Goal: Navigation & Orientation: Find specific page/section

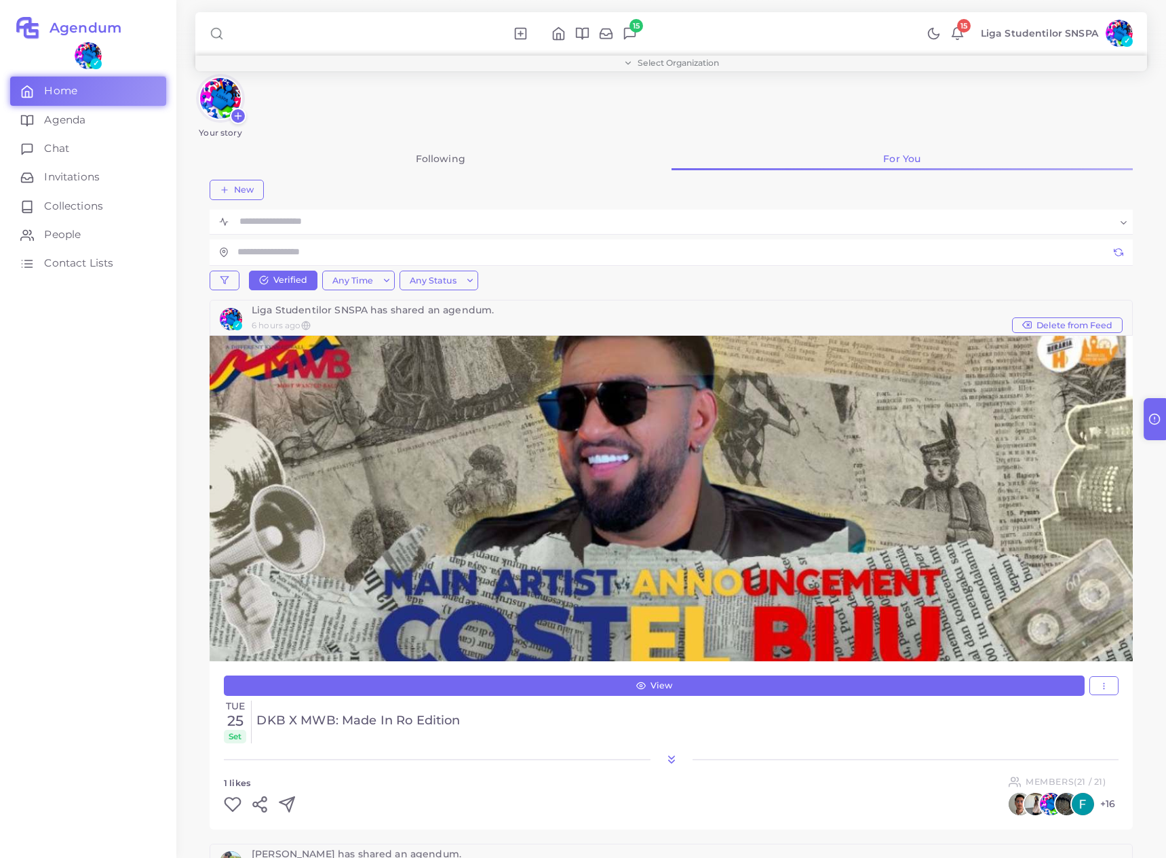
click at [671, 64] on span "Select Organization" at bounding box center [677, 63] width 81 height 8
click at [907, 128] on span "LSSPA" at bounding box center [921, 128] width 32 height 14
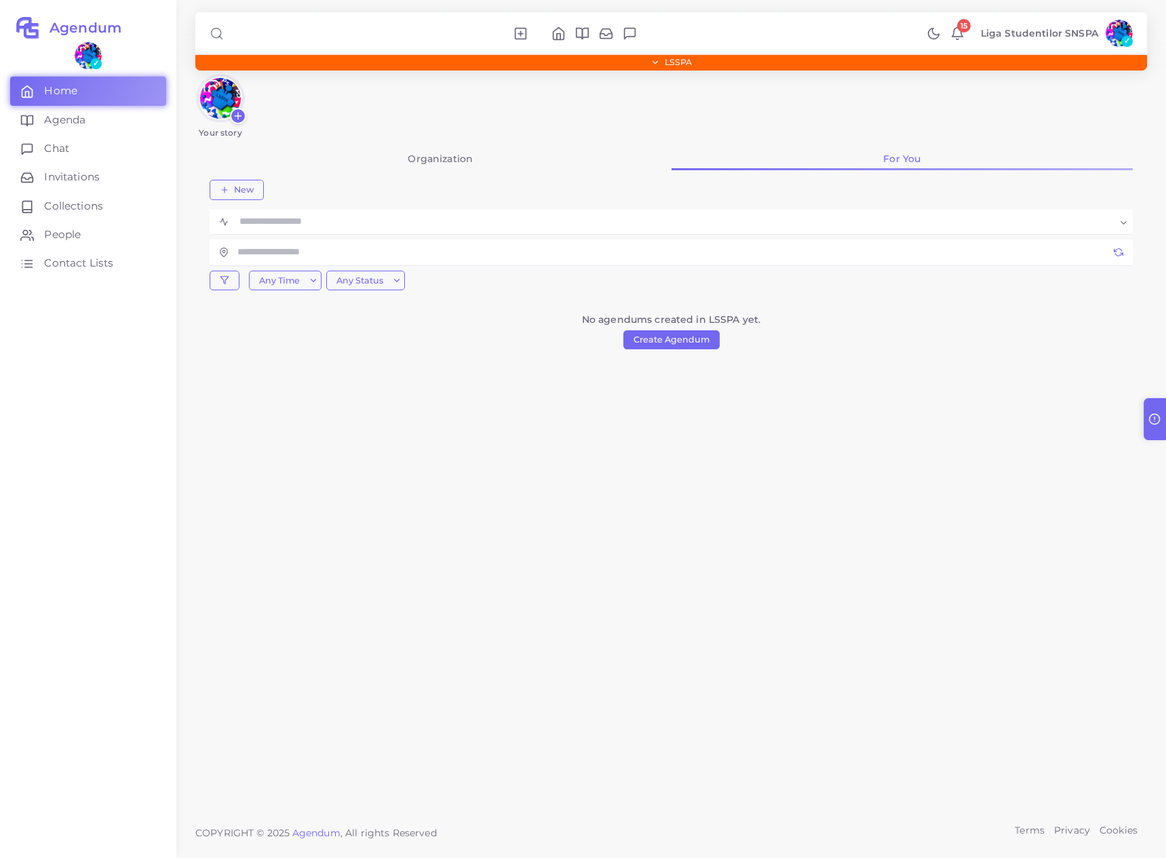
drag, startPoint x: 474, startPoint y: 140, endPoint x: 468, endPoint y: 144, distance: 7.3
click at [474, 140] on div "Your story Organization For You New Loading... Any Time Any Time Upcoming Past …" at bounding box center [670, 373] width 951 height 599
click at [458, 153] on link "Organization" at bounding box center [441, 158] width 462 height 23
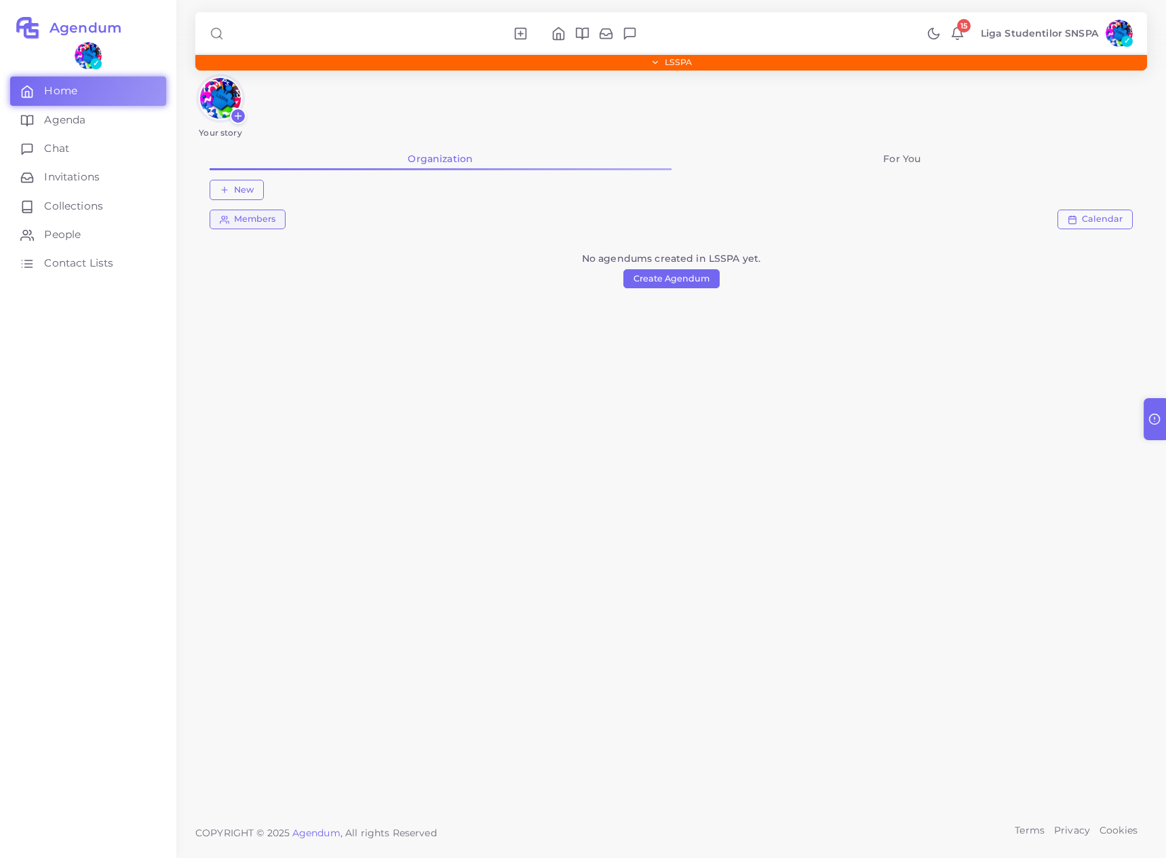
click at [245, 218] on span "Members" at bounding box center [254, 219] width 41 height 9
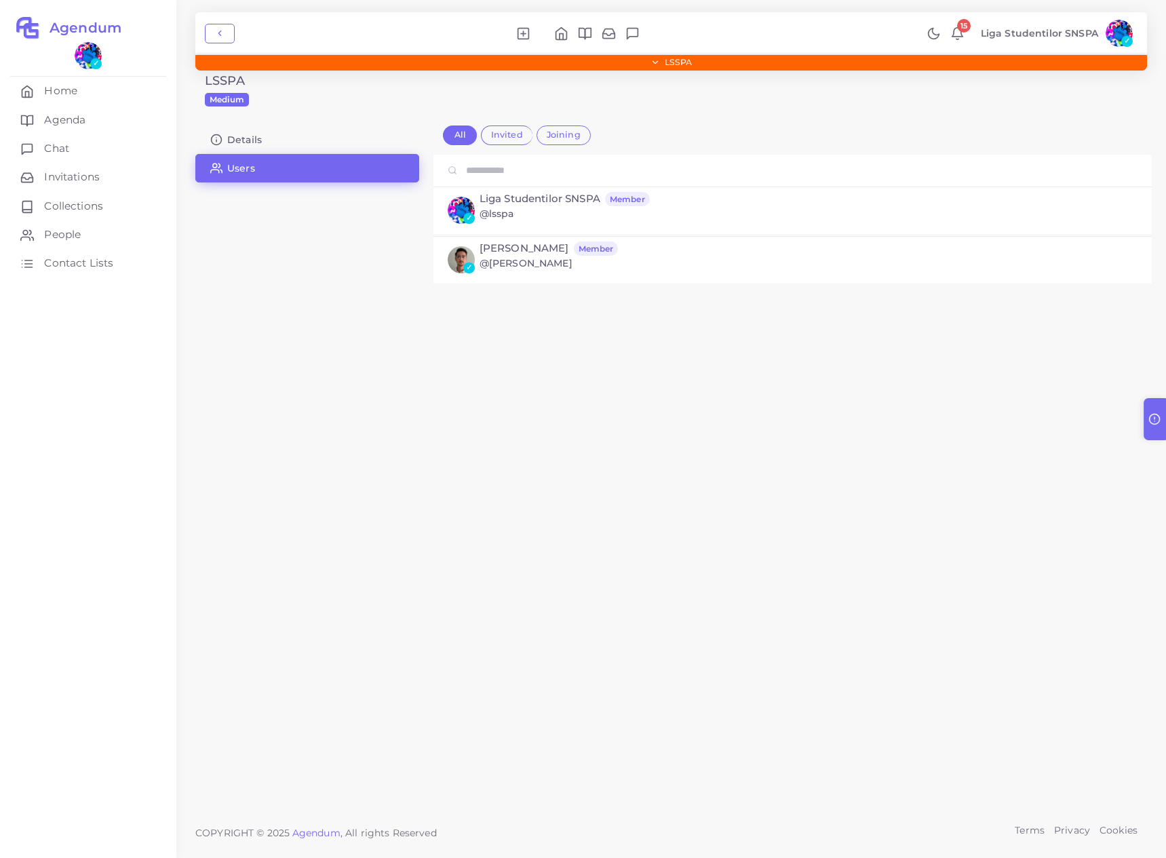
click at [536, 345] on div "✓ Liga Studentilor SNSPA member @lsspa ✓ Radu-Constantin Babeanu member @radu-b…" at bounding box center [792, 256] width 699 height 203
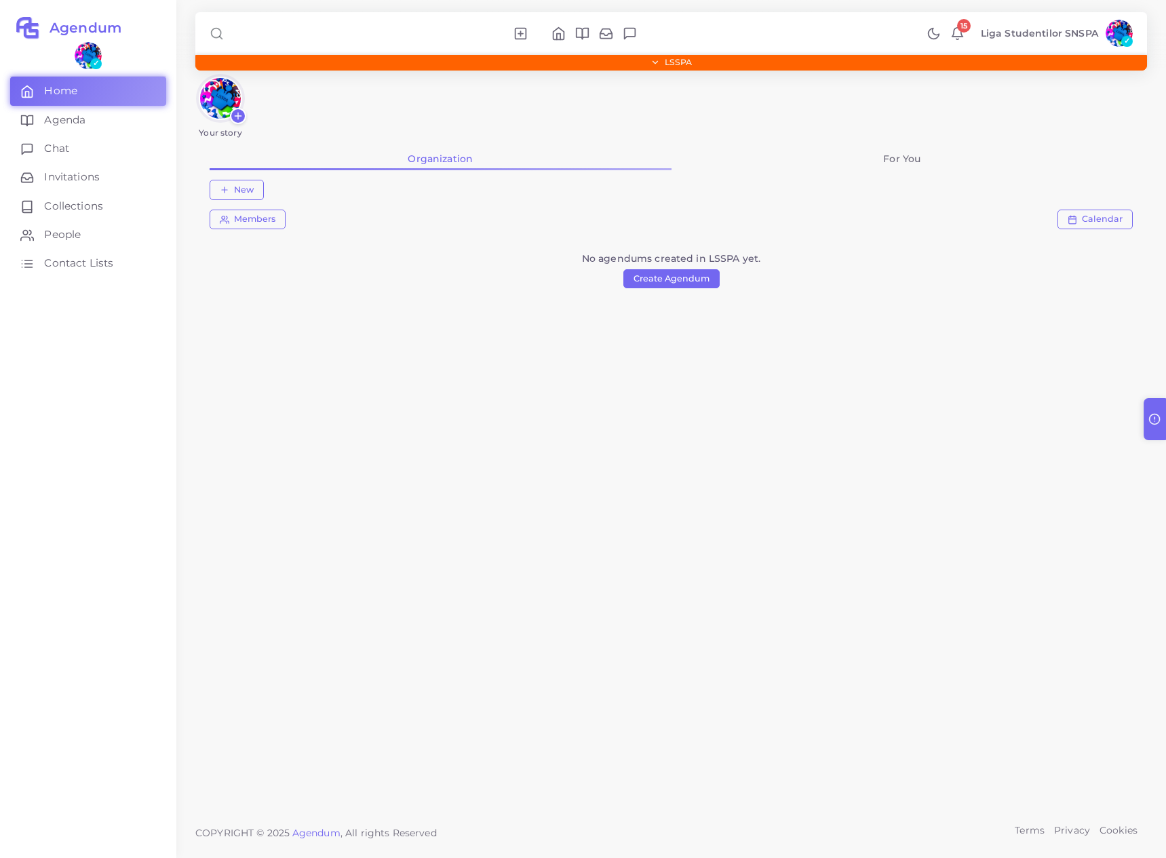
click at [841, 162] on link "For You" at bounding box center [902, 158] width 462 height 23
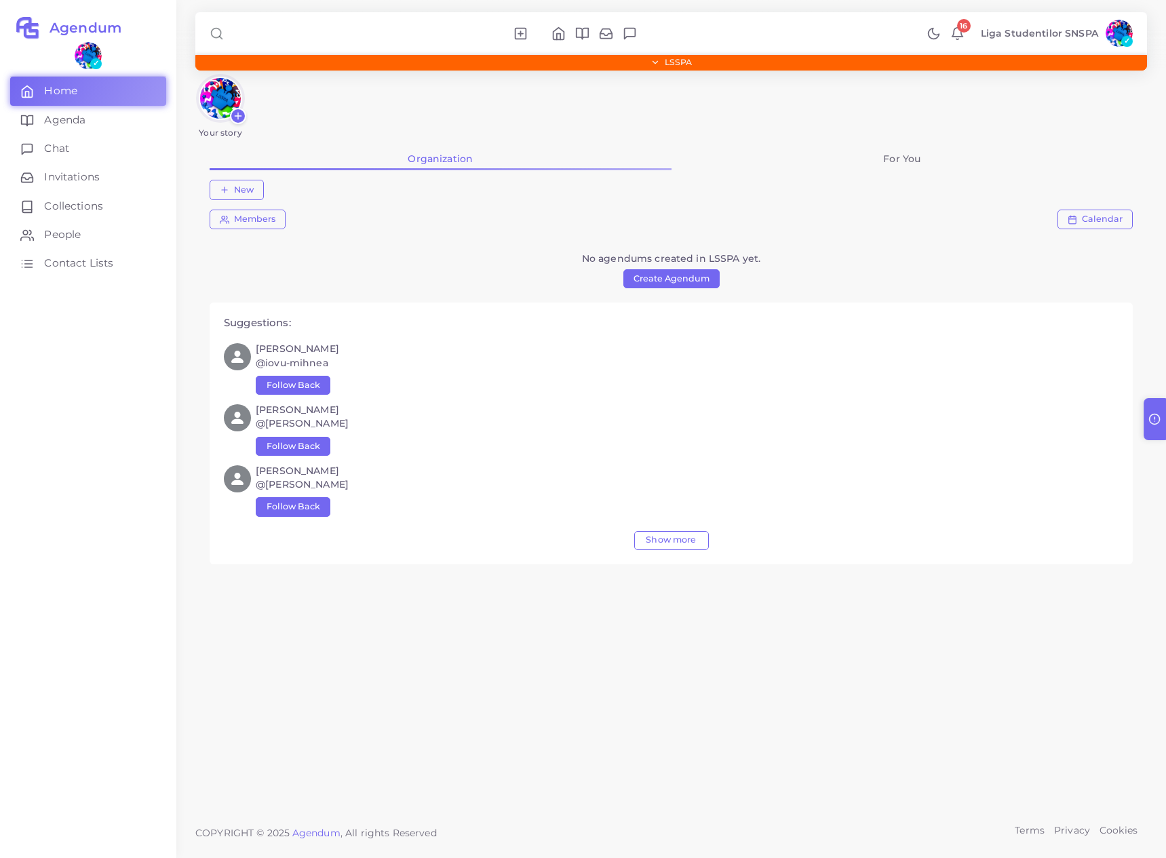
click at [961, 31] on span "16" at bounding box center [964, 26] width 14 height 14
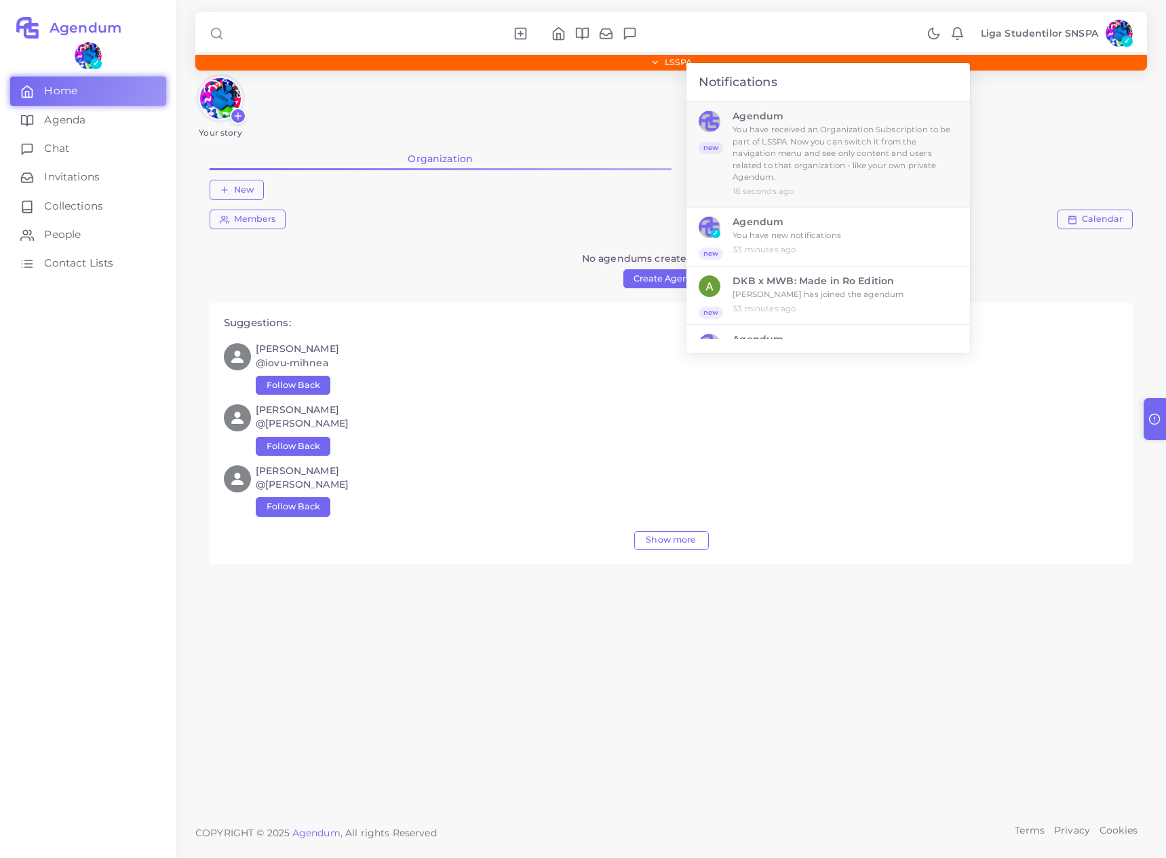
click at [902, 132] on small "You have received an Organization Subscription to be part of LSSPA. Now you can…" at bounding box center [844, 154] width 225 height 60
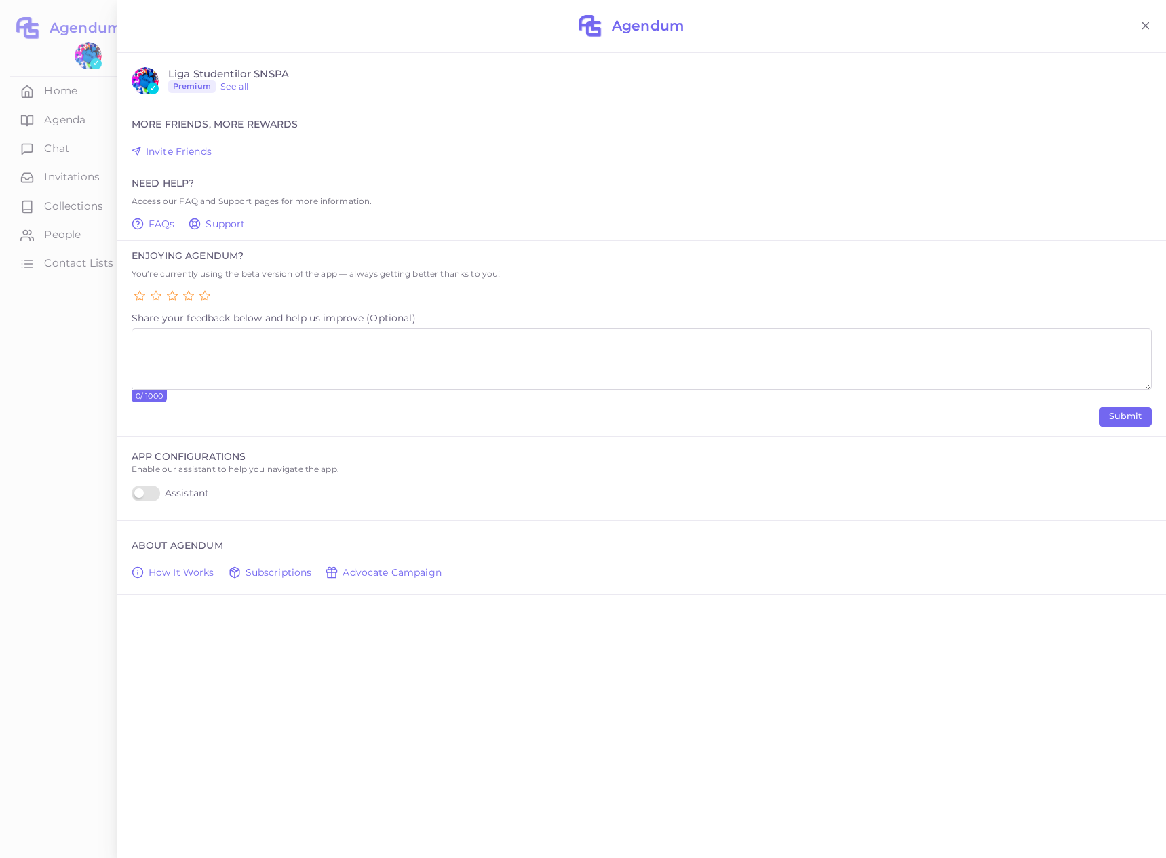
click at [59, 357] on div at bounding box center [58, 429] width 117 height 858
click at [1145, 28] on icon at bounding box center [1145, 26] width 12 height 12
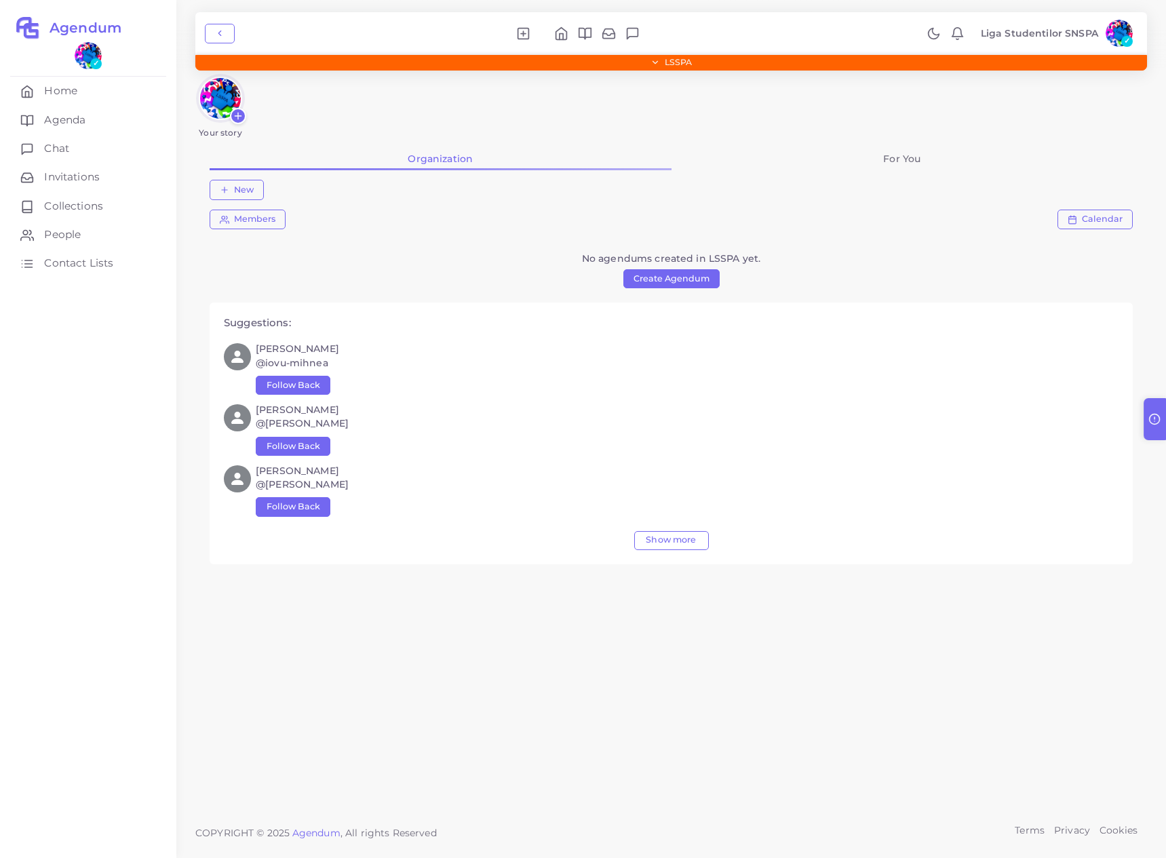
click at [861, 170] on link "For You" at bounding box center [902, 158] width 462 height 23
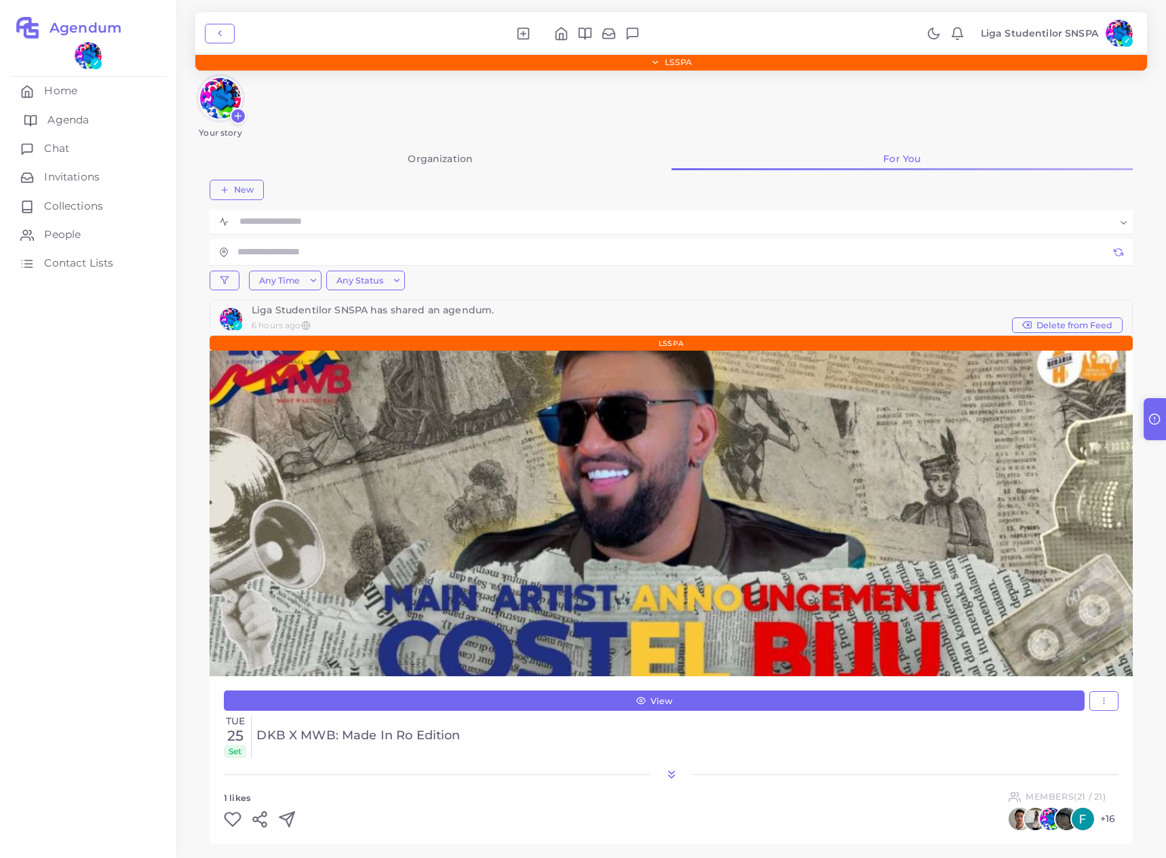
click at [77, 117] on span "Agenda" at bounding box center [67, 120] width 41 height 15
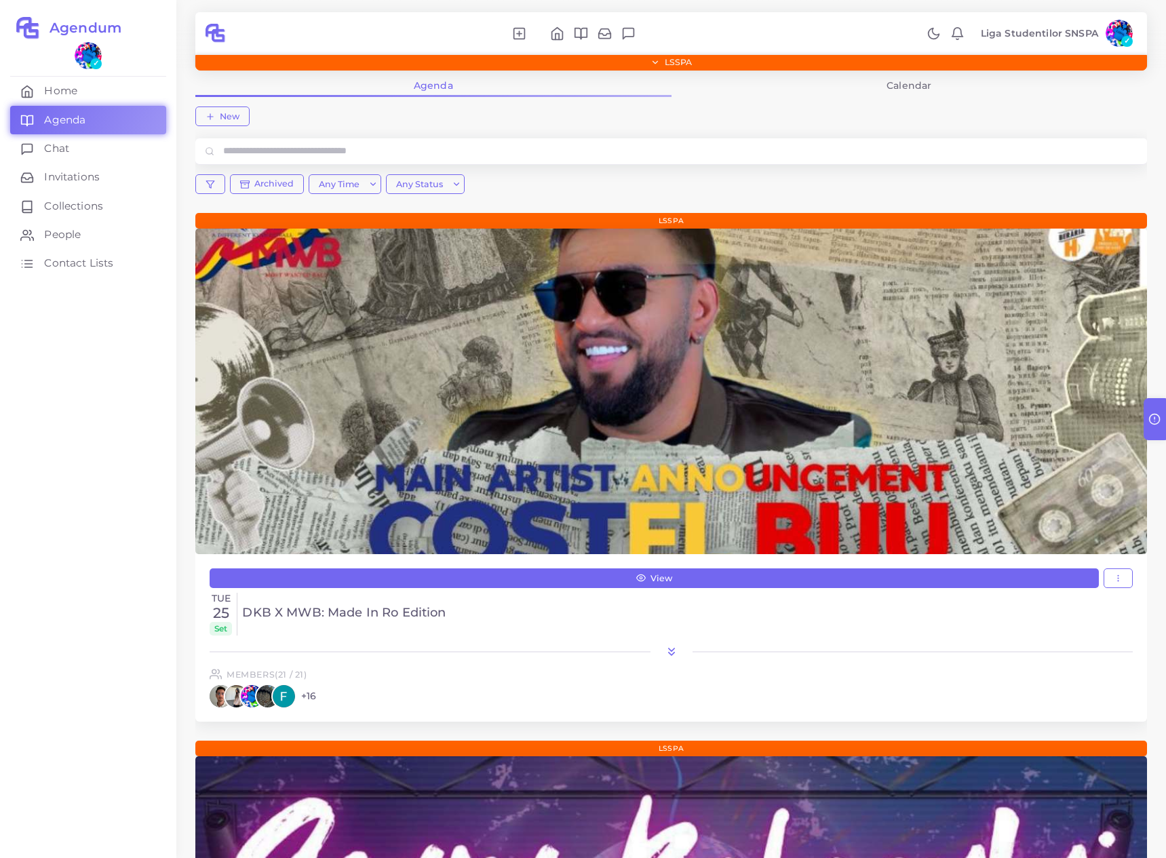
click at [903, 90] on link "Calendar" at bounding box center [909, 85] width 476 height 23
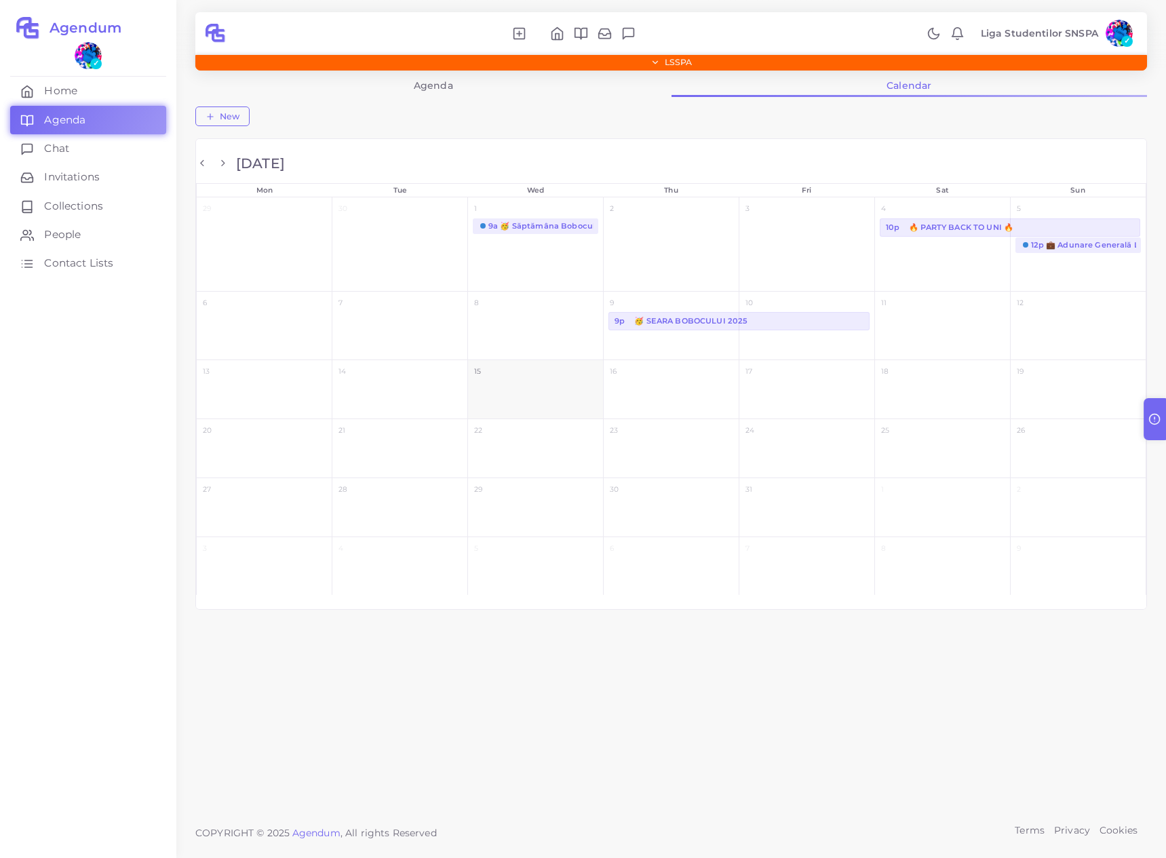
click at [959, 229] on div "🔥 PARTY BACK TO UNI 🔥" at bounding box center [961, 227] width 106 height 12
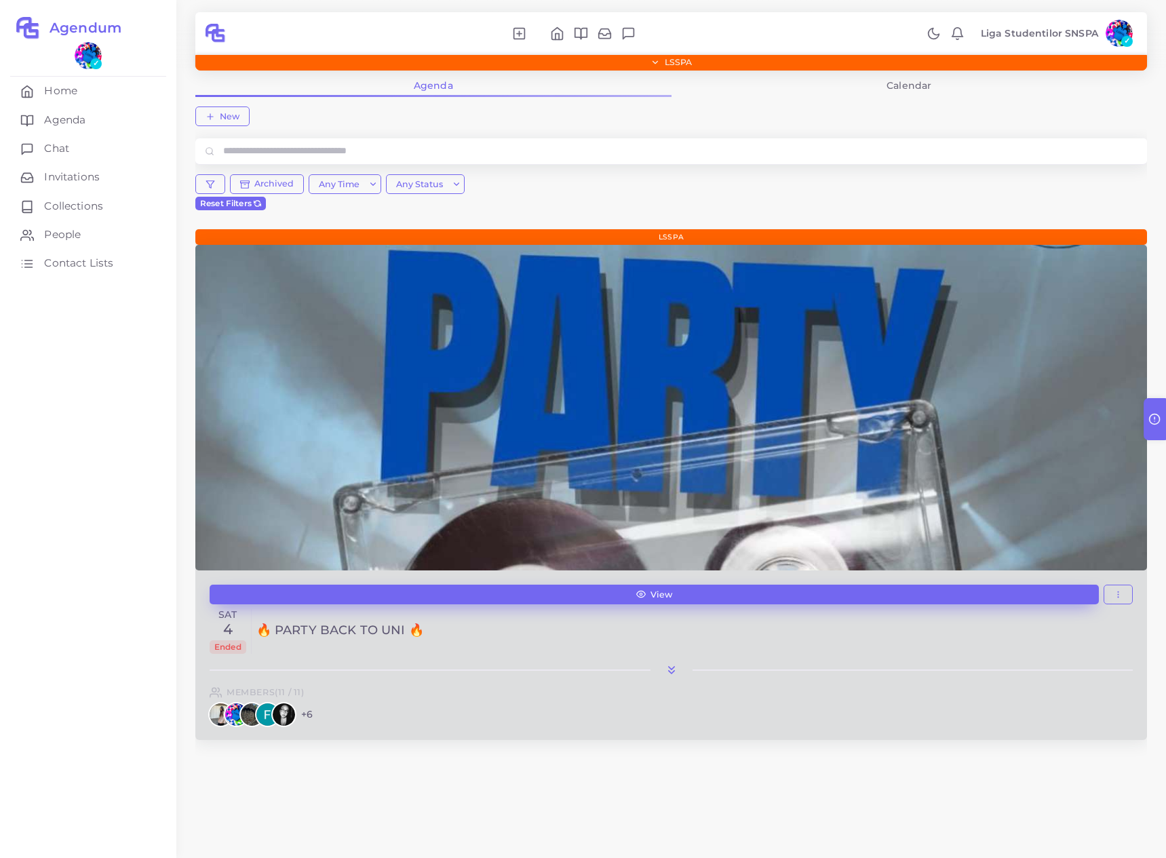
click at [674, 584] on link "View" at bounding box center [654, 594] width 889 height 20
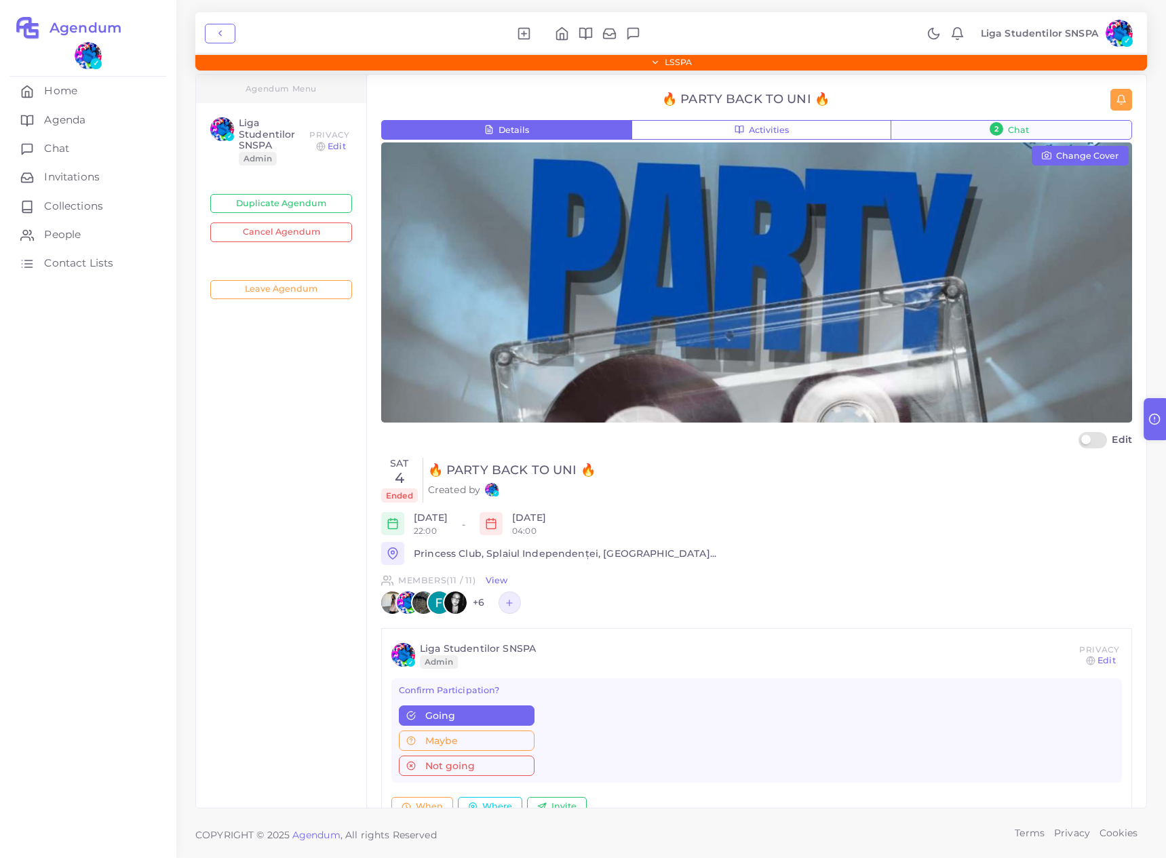
click at [992, 123] on span "2" at bounding box center [996, 129] width 14 height 14
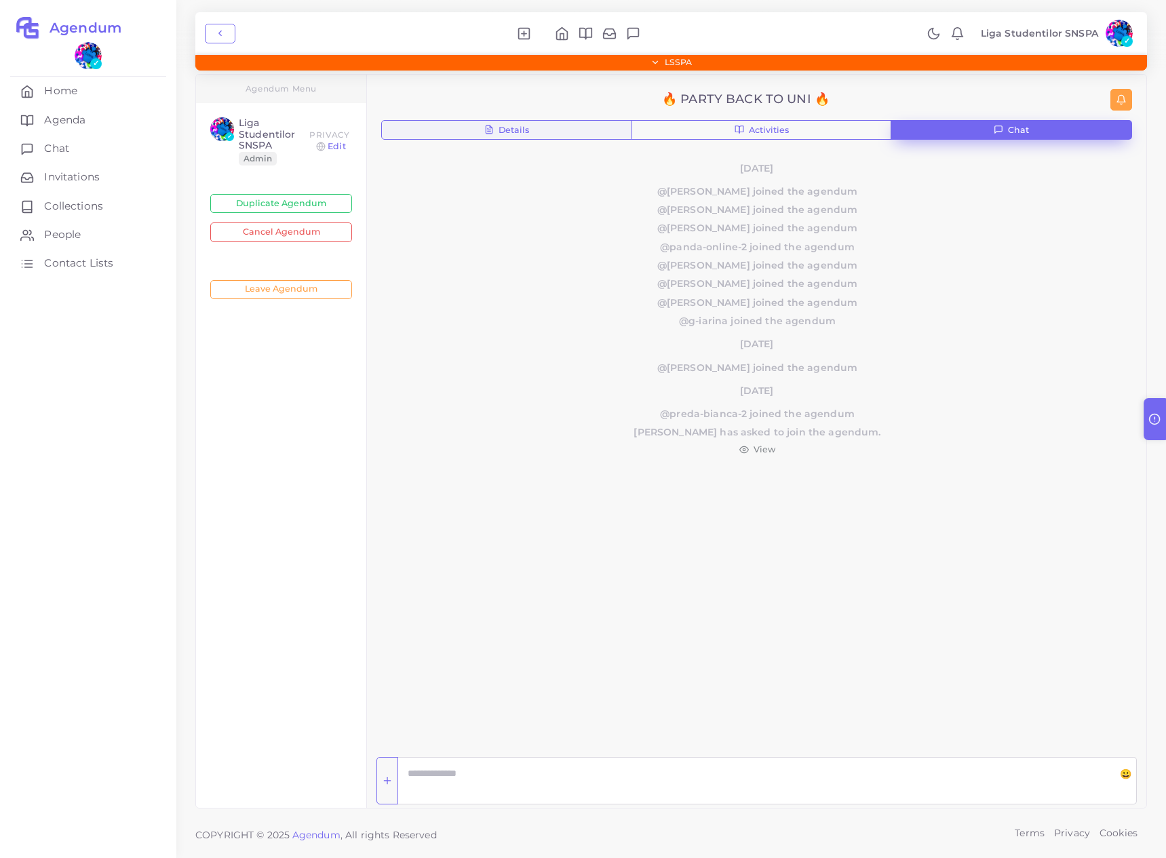
click at [502, 135] on span "Details" at bounding box center [513, 130] width 31 height 9
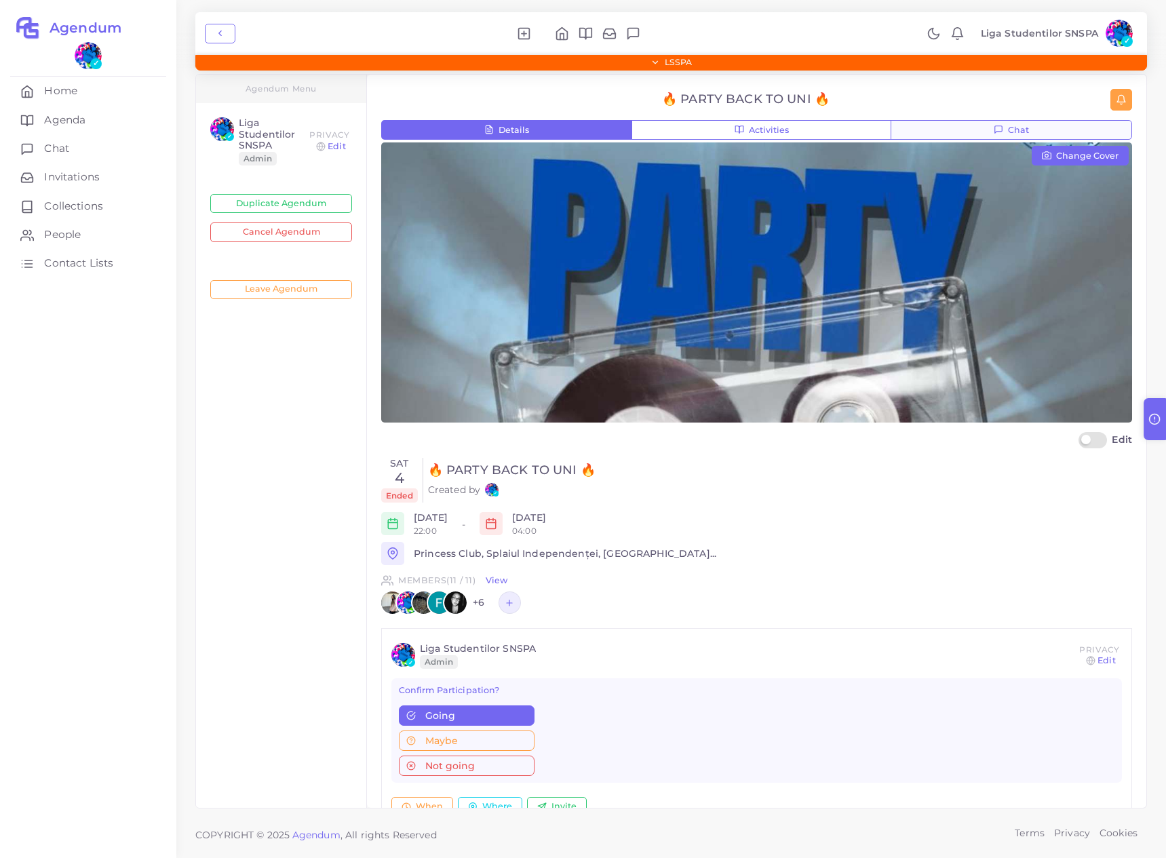
scroll to position [19, 0]
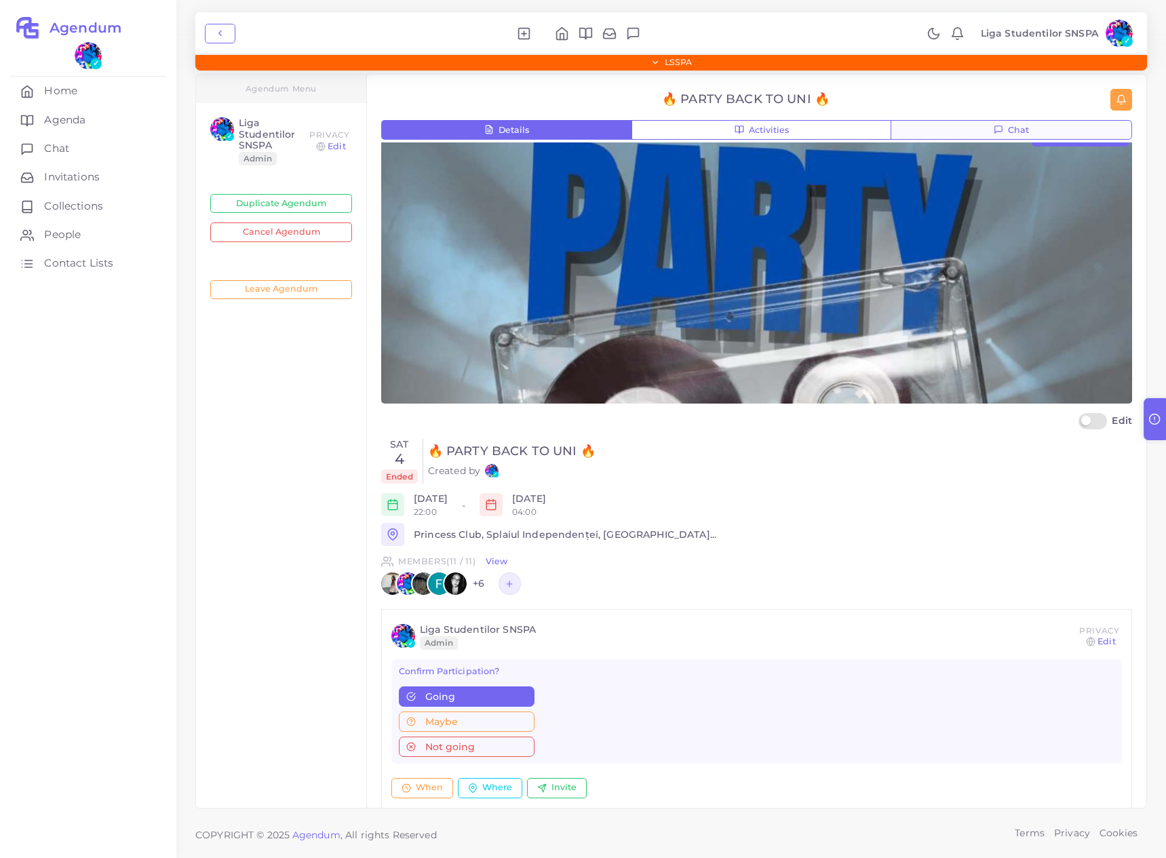
drag, startPoint x: 1018, startPoint y: 127, endPoint x: 1008, endPoint y: 133, distance: 11.5
click at [1018, 127] on span "Chat" at bounding box center [1018, 130] width 21 height 9
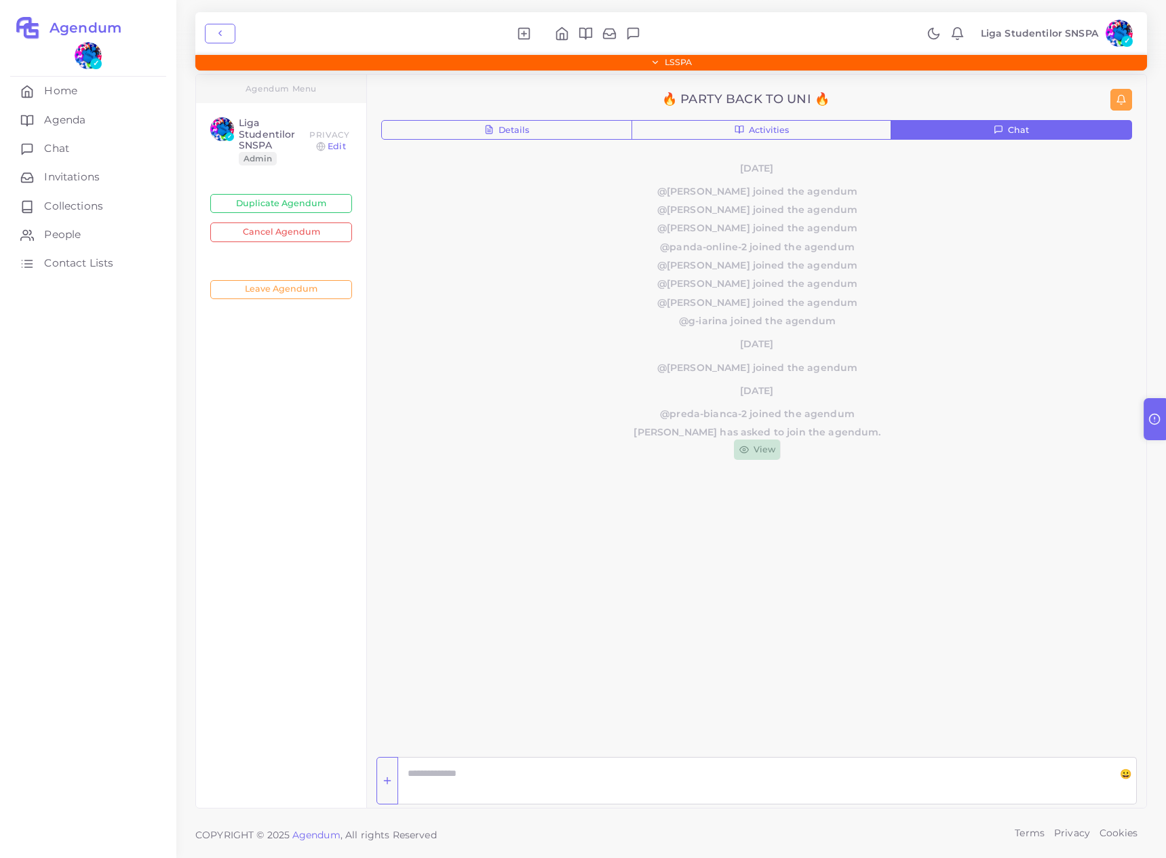
click at [768, 448] on span "View" at bounding box center [764, 450] width 22 height 4
click at [754, 448] on span "View" at bounding box center [764, 450] width 22 height 4
click at [621, 129] on button "Details" at bounding box center [506, 130] width 251 height 20
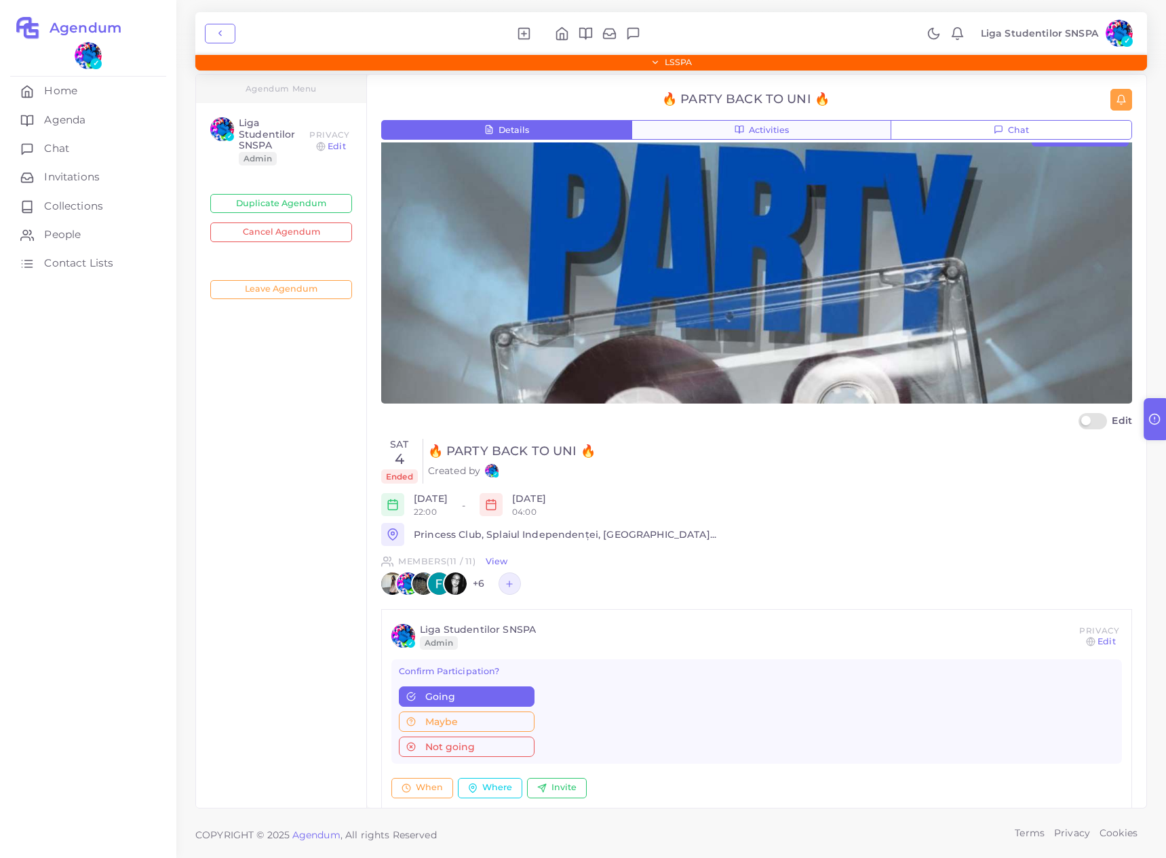
click at [735, 129] on icon "button" at bounding box center [737, 129] width 4 height 7
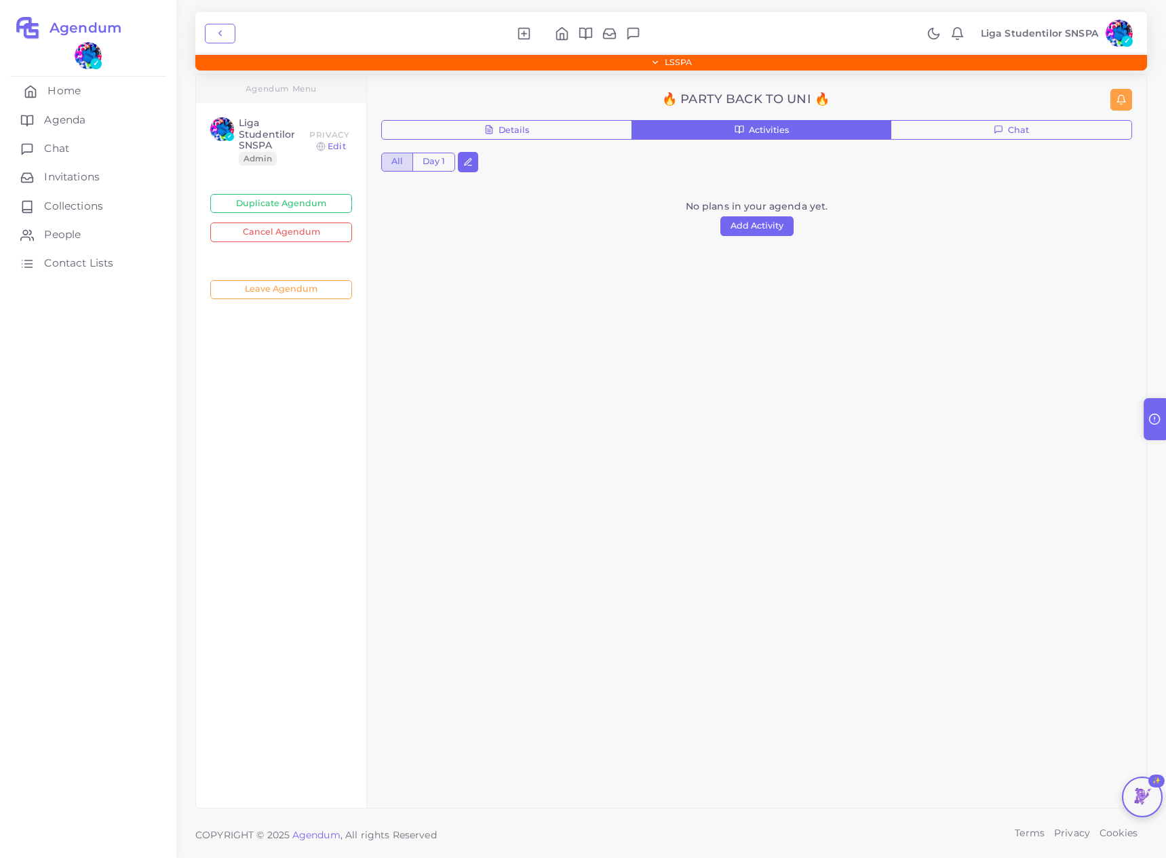
click at [124, 97] on link "Home" at bounding box center [88, 91] width 156 height 28
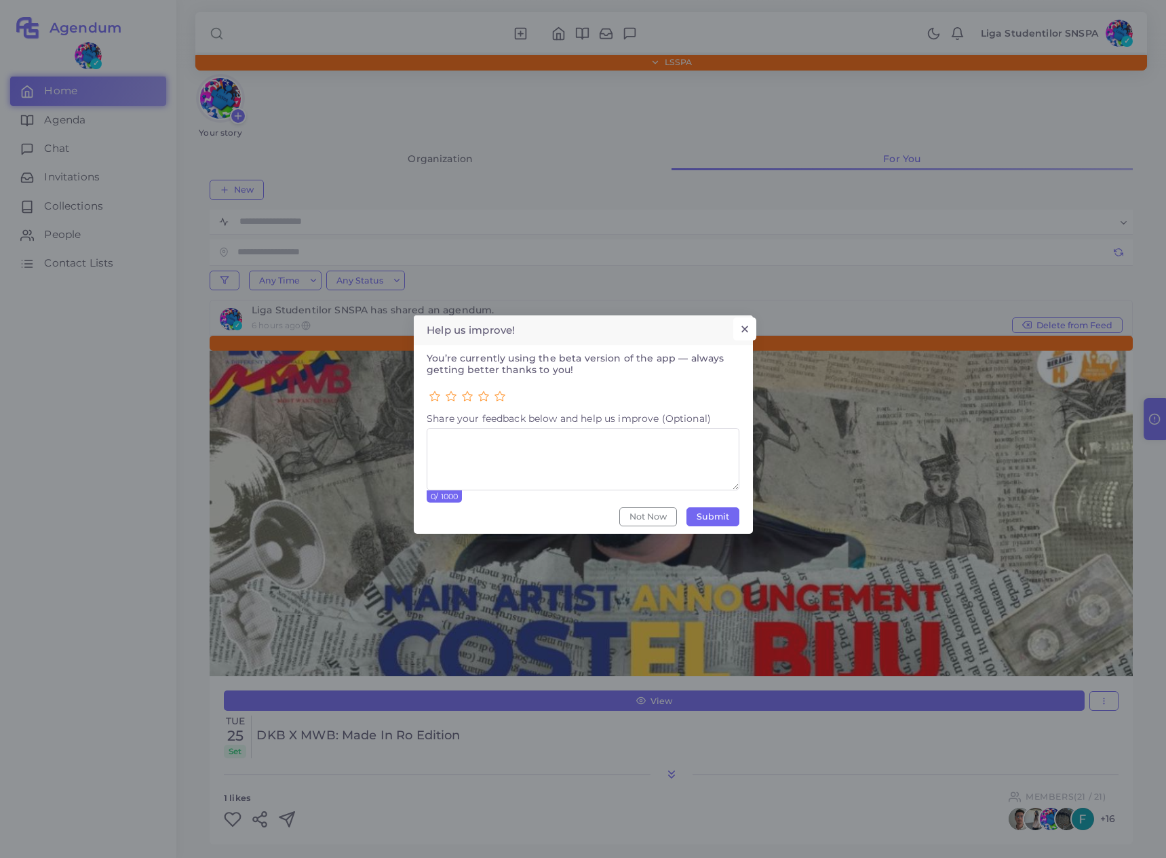
click at [749, 326] on button "×" at bounding box center [744, 328] width 22 height 23
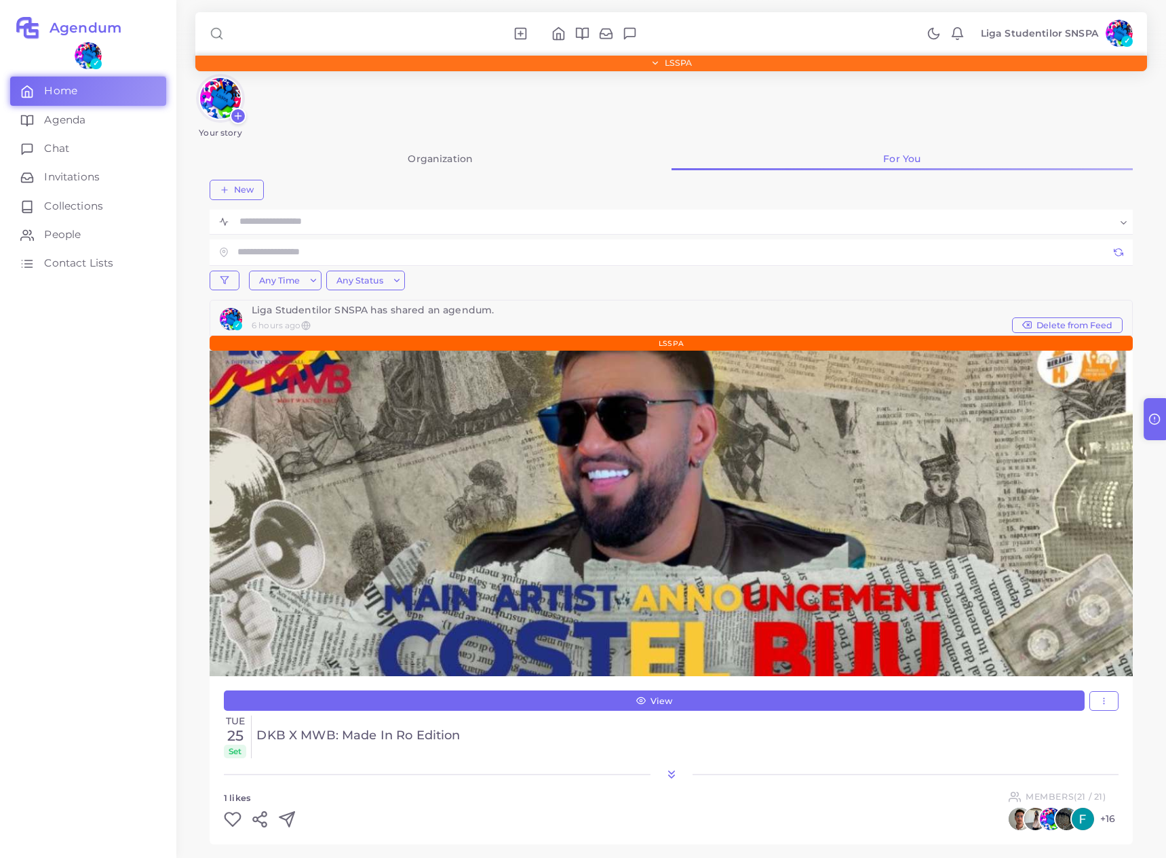
click at [702, 61] on div "LSSPA" at bounding box center [671, 62] width 940 height 9
click at [767, 64] on div "LSSPA" at bounding box center [671, 62] width 940 height 9
click at [665, 61] on span "LSSPA" at bounding box center [677, 63] width 27 height 8
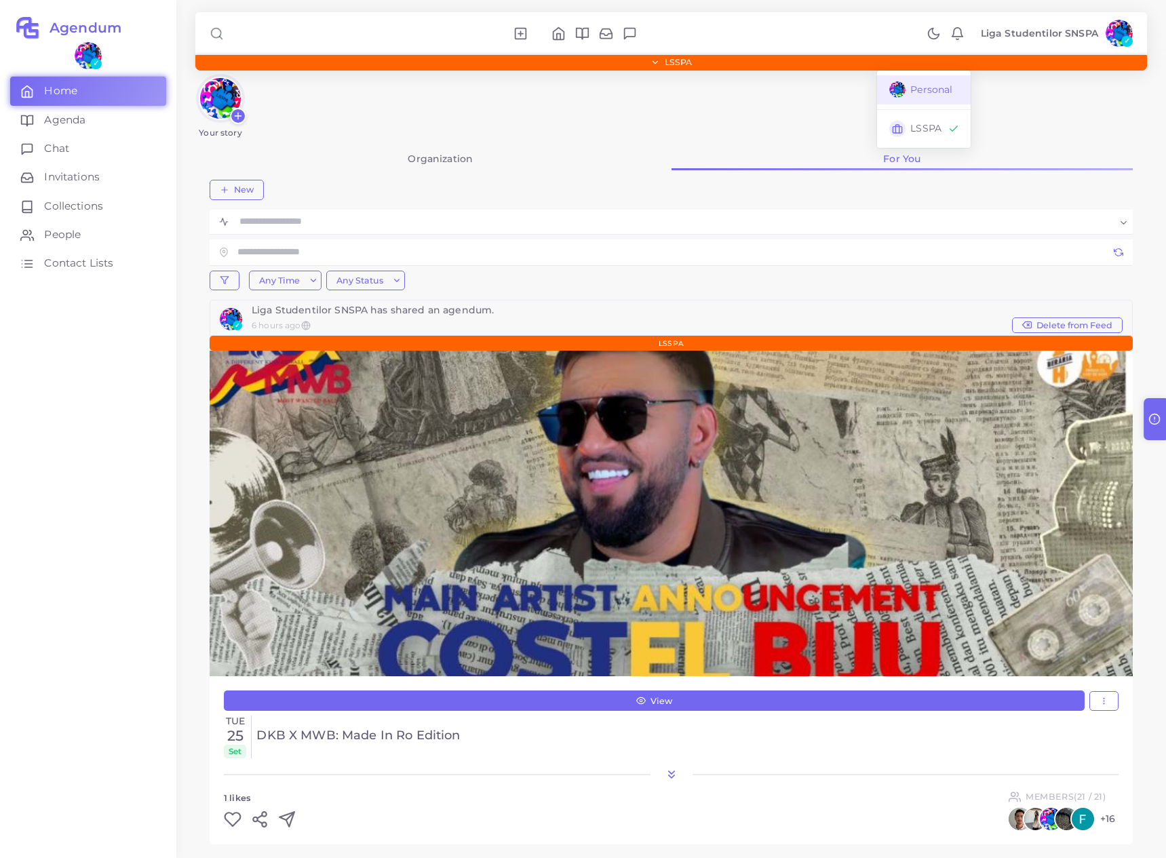
click at [916, 90] on span "Personal" at bounding box center [931, 90] width 42 height 14
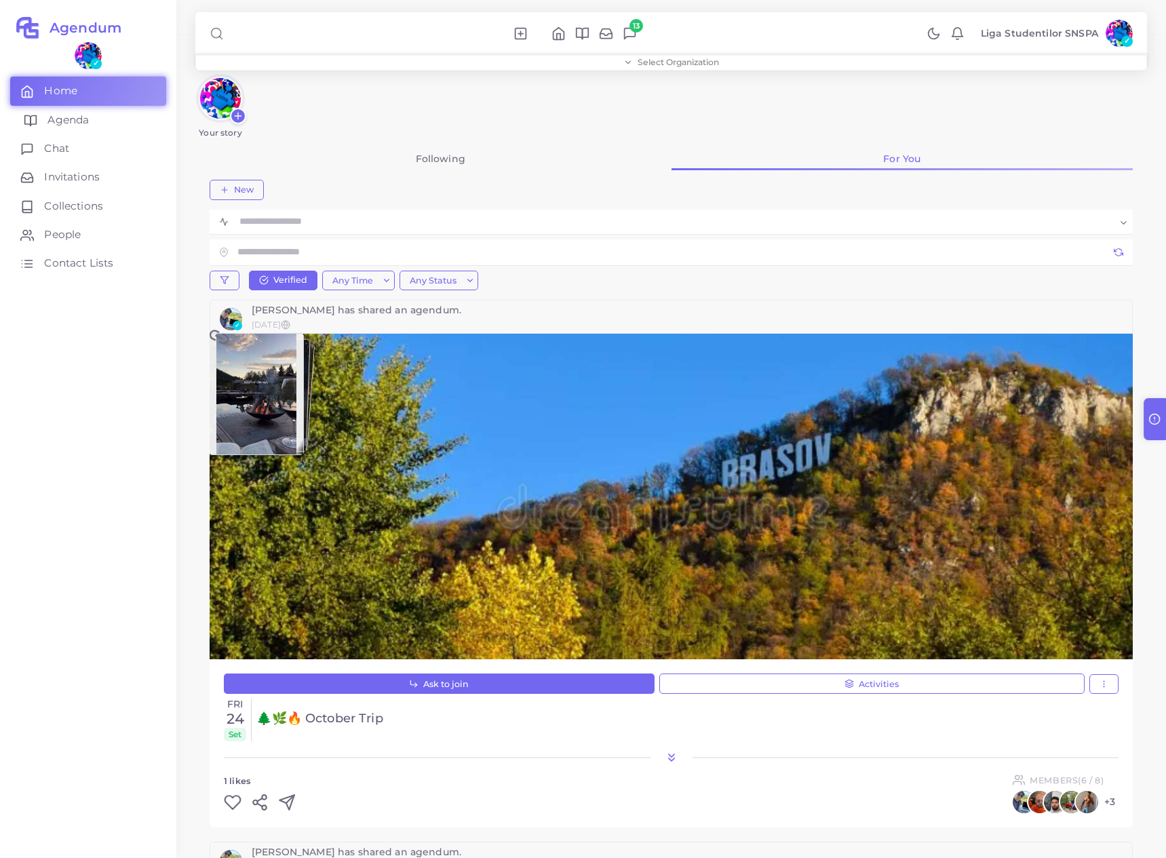
click at [81, 118] on span "Agenda" at bounding box center [67, 120] width 41 height 15
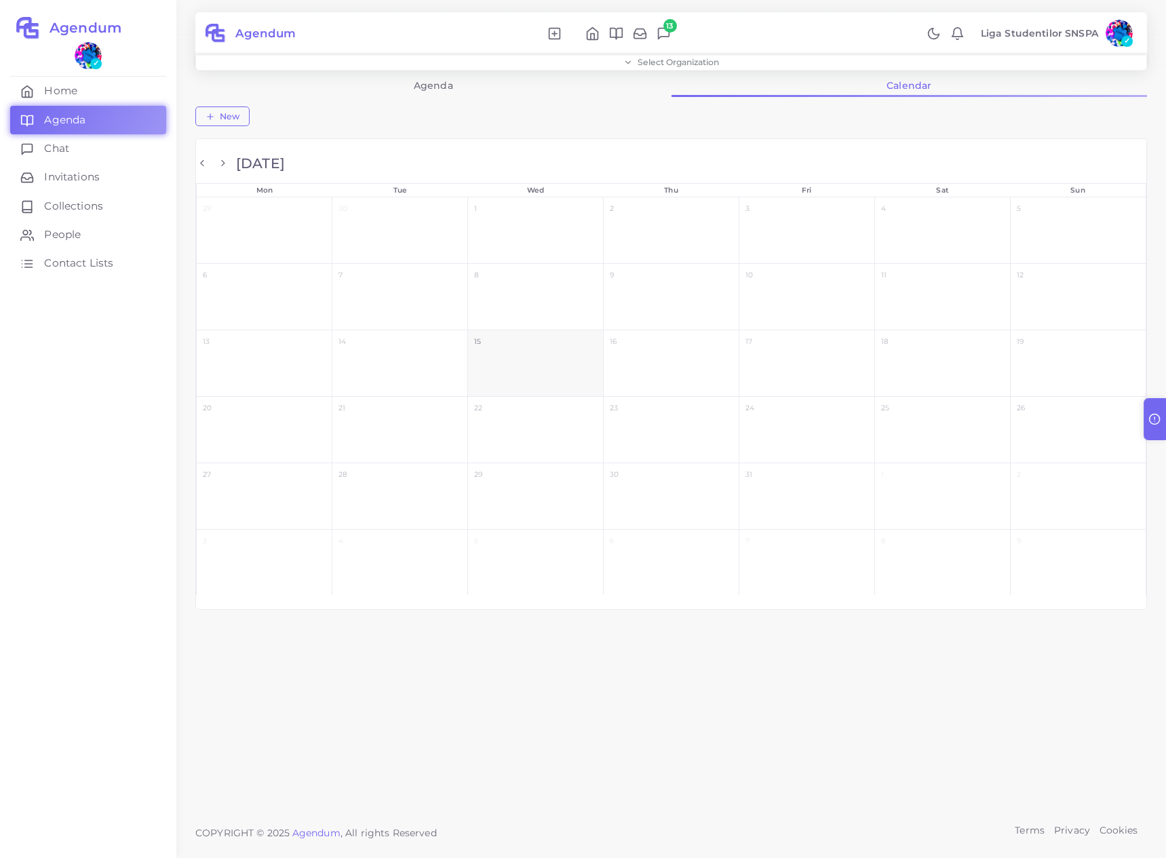
click at [455, 79] on link "Agenda" at bounding box center [433, 85] width 476 height 23
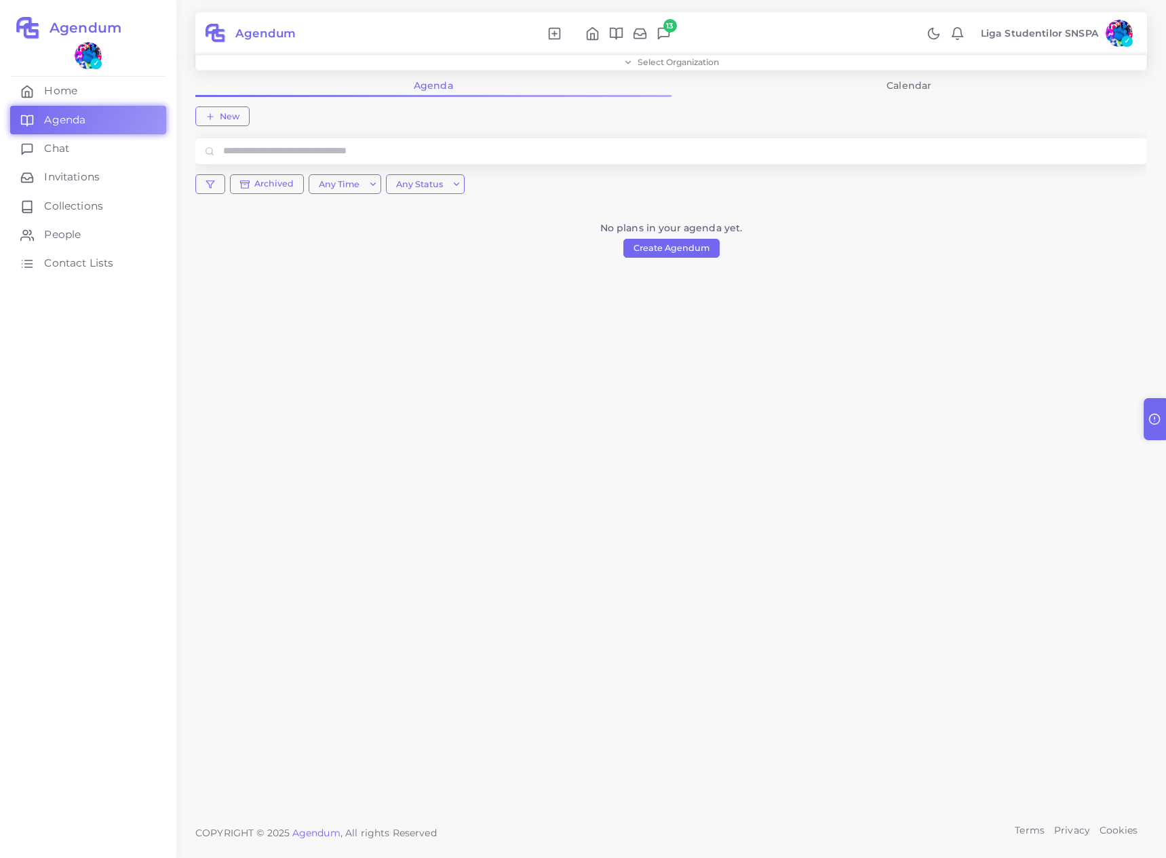
click at [906, 85] on link "Calendar" at bounding box center [909, 85] width 476 height 23
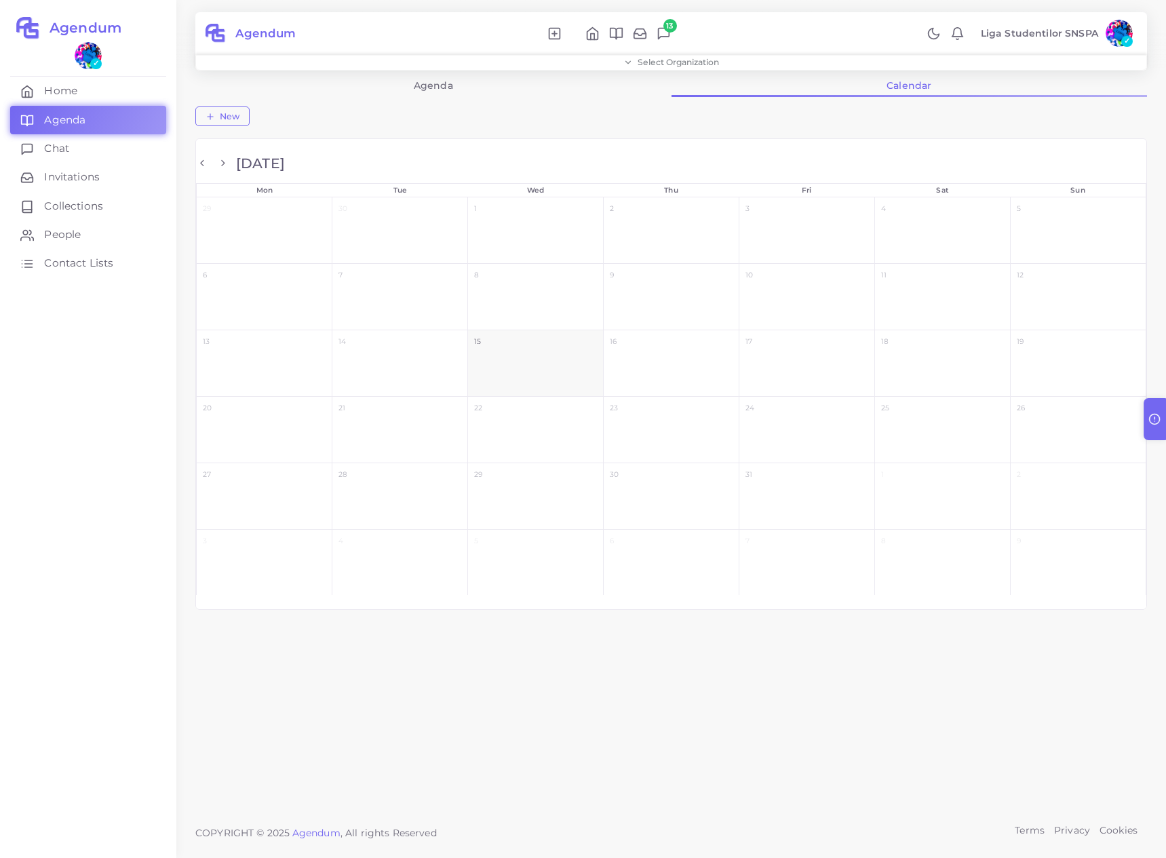
click at [527, 87] on link "Agenda" at bounding box center [433, 85] width 476 height 23
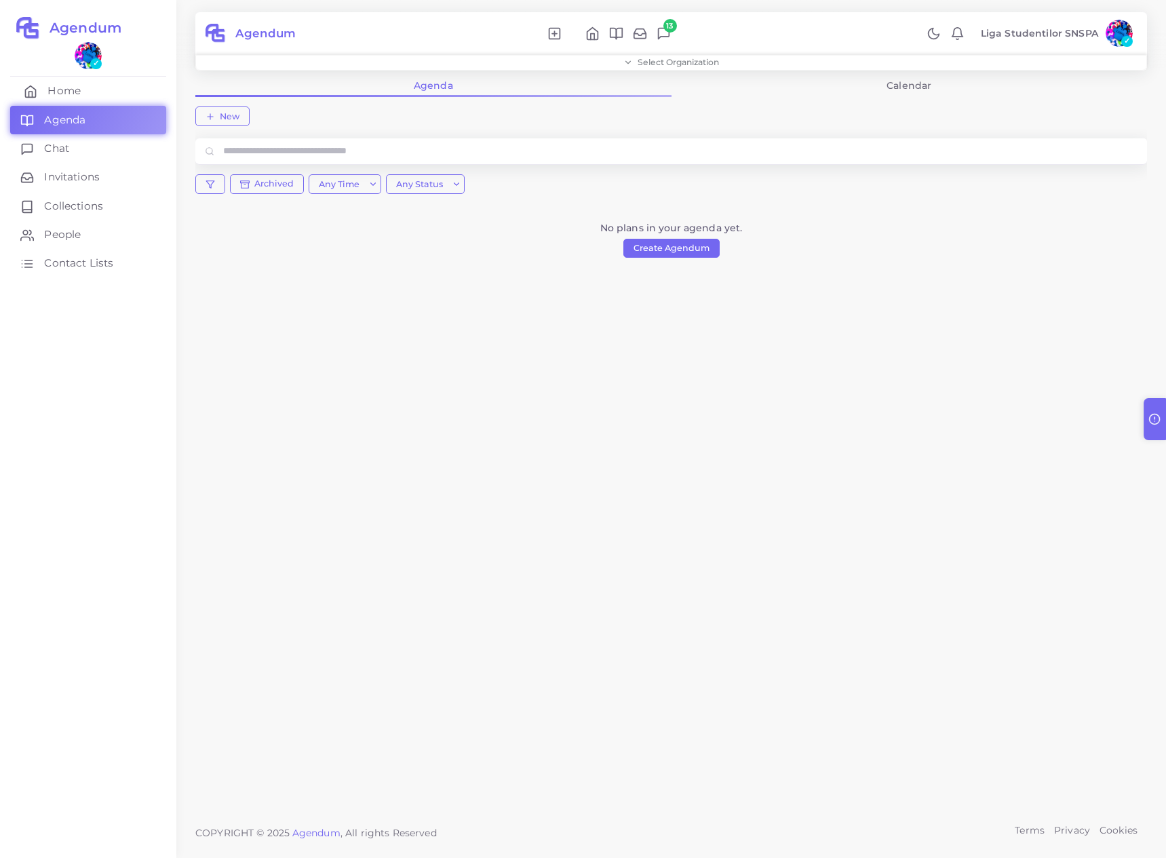
click at [85, 86] on link "Home" at bounding box center [88, 91] width 156 height 28
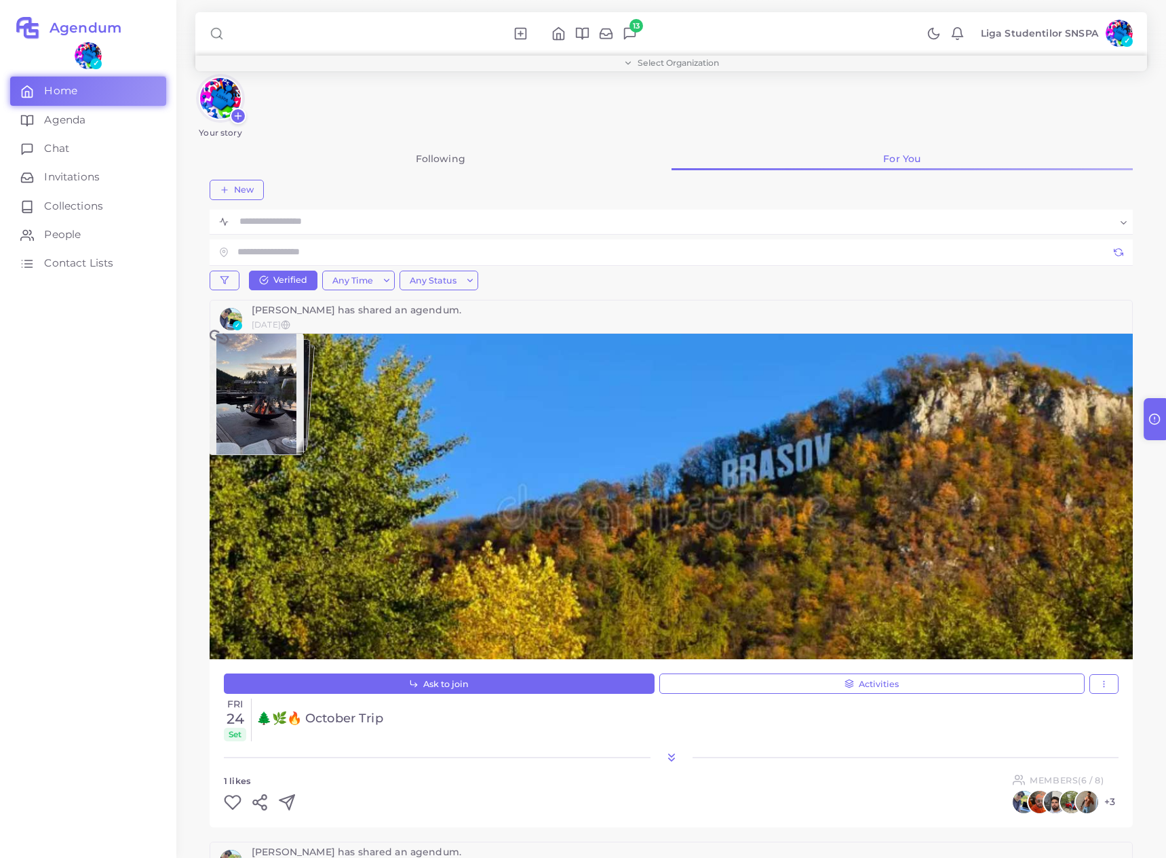
click at [734, 66] on div "Select Organization" at bounding box center [671, 62] width 940 height 9
click at [916, 121] on span "LSSPA" at bounding box center [921, 128] width 32 height 14
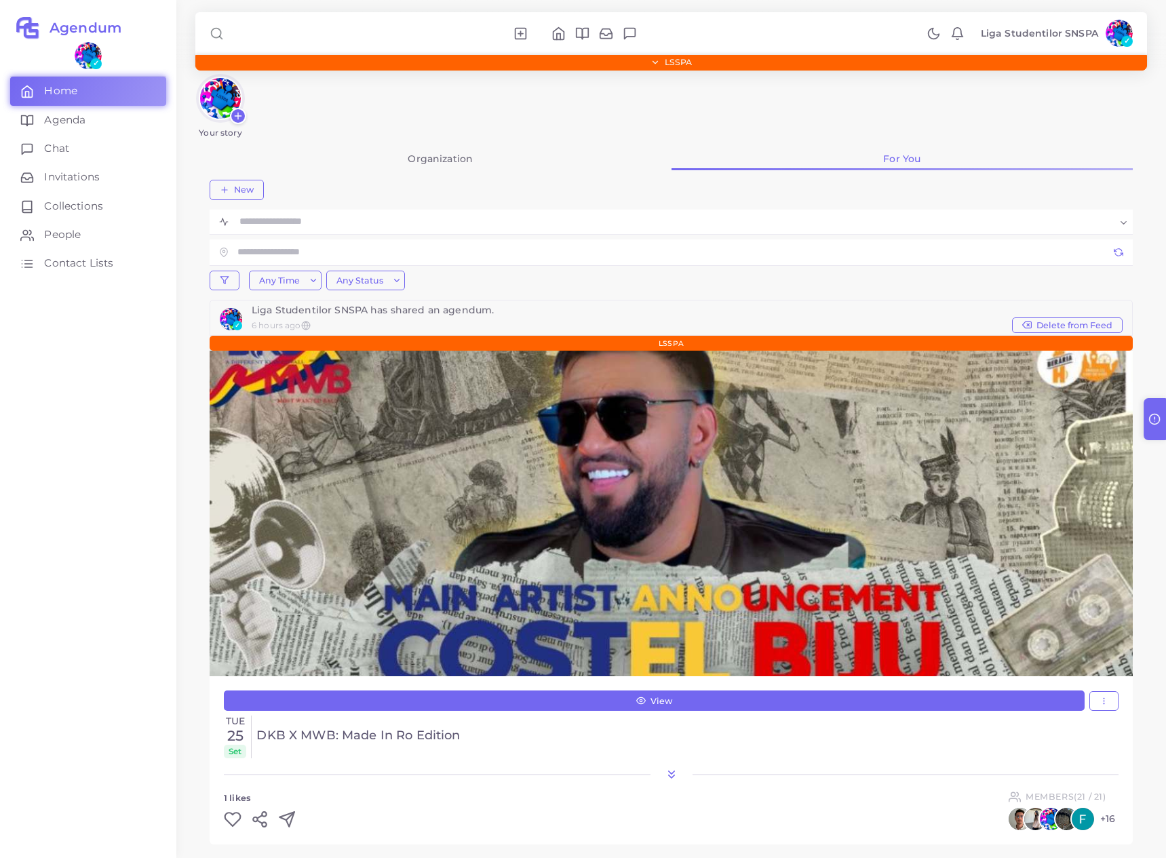
click at [1121, 40] on span "✓" at bounding box center [1127, 42] width 12 height 12
click at [1069, 278] on span "Logout" at bounding box center [1069, 282] width 35 height 14
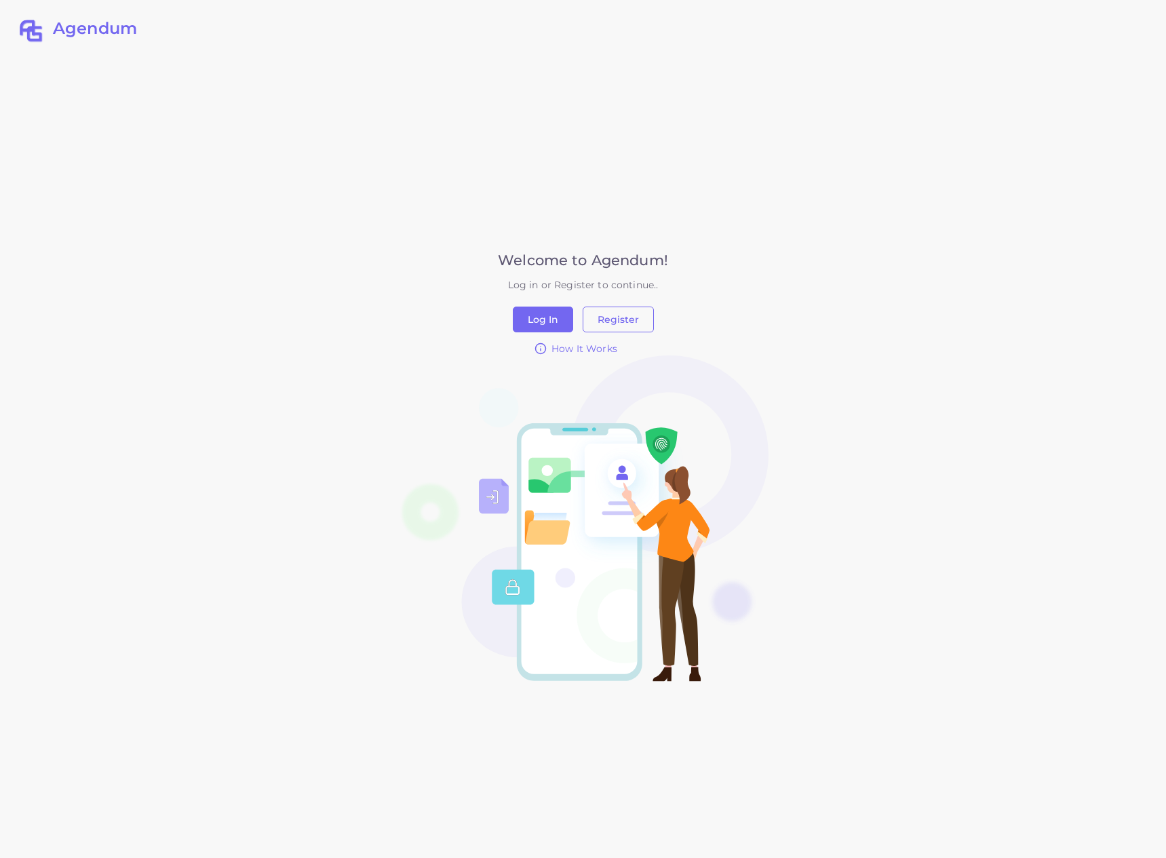
click at [860, 317] on div "Agendum Welcome to Agendum! Log in or Register to continue.. Log In Register Ho…" at bounding box center [583, 429] width 976 height 858
